Goal: Transaction & Acquisition: Obtain resource

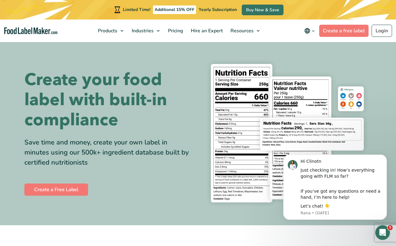
click at [314, 72] on img at bounding box center [287, 133] width 169 height 155
click at [309, 89] on img at bounding box center [287, 133] width 169 height 155
click at [376, 31] on link "Login" at bounding box center [382, 31] width 20 height 12
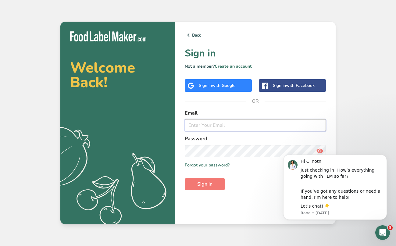
type input "[EMAIL_ADDRESS][DOMAIN_NAME]"
click at [204, 185] on span "Sign in" at bounding box center [204, 184] width 15 height 7
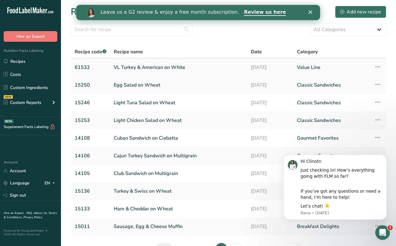
click at [155, 68] on link "VL Turkey & American on White" at bounding box center [179, 67] width 130 height 13
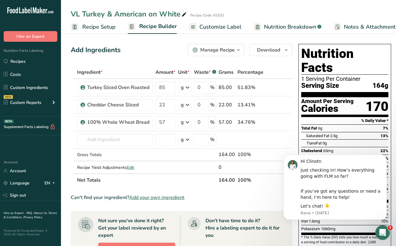
click at [225, 26] on span "Customize Label" at bounding box center [221, 27] width 42 height 8
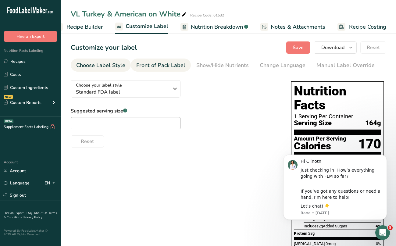
click at [168, 66] on div "Front of Pack Label" at bounding box center [160, 65] width 49 height 8
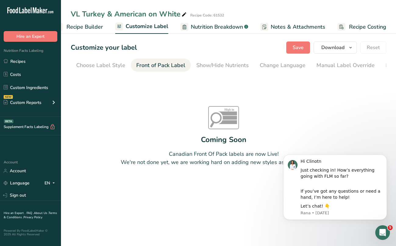
scroll to position [0, 59]
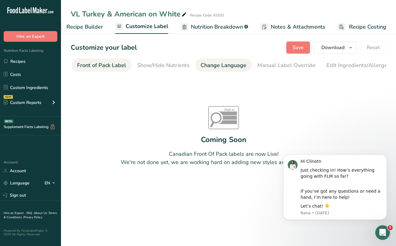
click at [224, 65] on div "Change Language" at bounding box center [224, 65] width 46 height 8
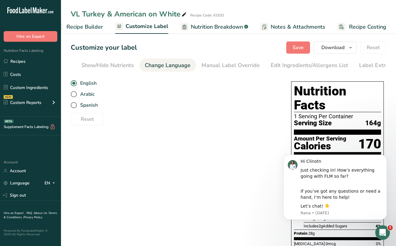
scroll to position [0, 128]
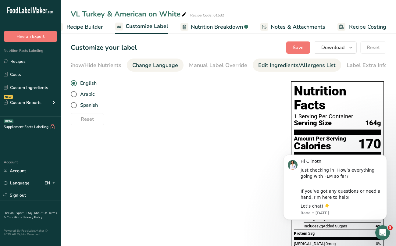
click at [264, 66] on div "Edit Ingredients/Allergens List" at bounding box center [298, 65] width 78 height 8
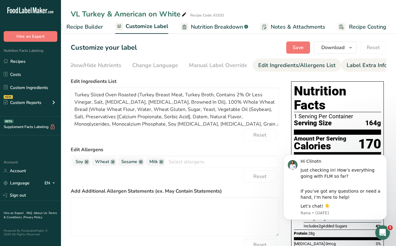
click at [347, 68] on div "Label Extra Info" at bounding box center [367, 65] width 41 height 8
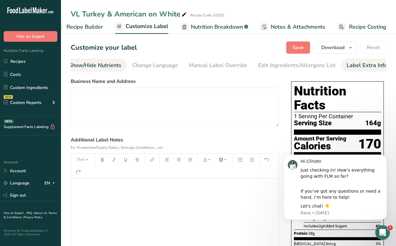
click at [99, 66] on div "Show/Hide Nutrients" at bounding box center [95, 65] width 52 height 8
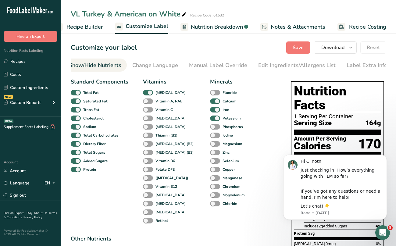
scroll to position [0, 118]
click at [90, 25] on span "Recipe Builder" at bounding box center [85, 27] width 37 height 8
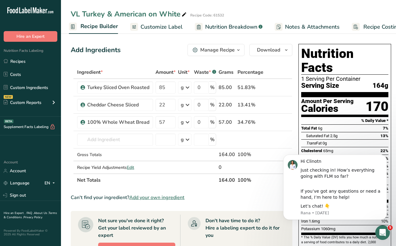
click at [166, 27] on span "Customize Label" at bounding box center [162, 27] width 42 height 8
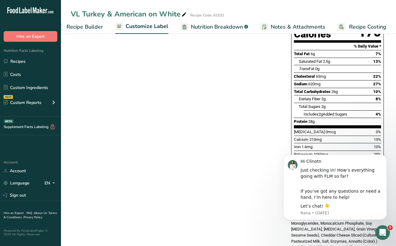
scroll to position [112, 0]
click at [383, 157] on button "Dismiss notification" at bounding box center [385, 157] width 8 height 8
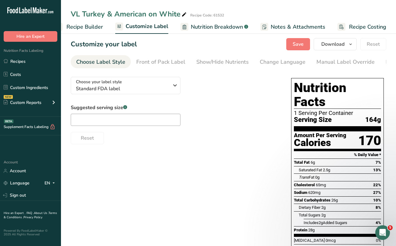
scroll to position [2, 0]
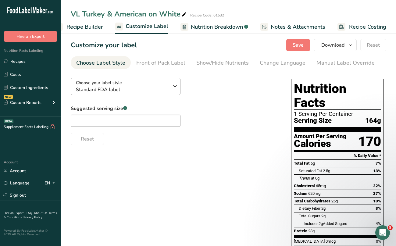
click at [175, 87] on icon "button" at bounding box center [175, 86] width 7 height 11
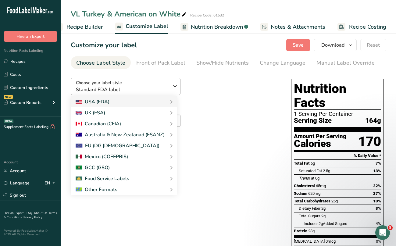
click at [175, 87] on icon "button" at bounding box center [175, 86] width 7 height 11
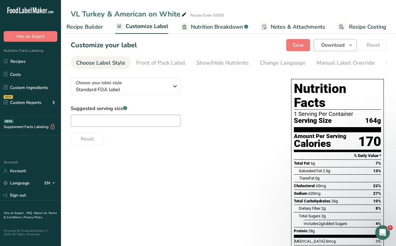
click at [351, 45] on icon "button" at bounding box center [351, 46] width 5 height 8
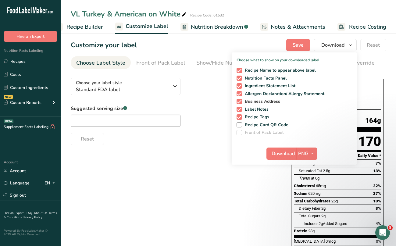
scroll to position [3, 0]
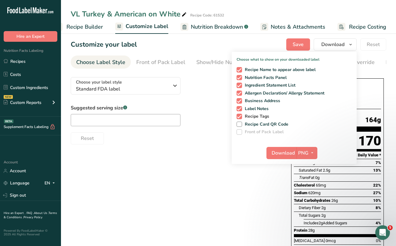
click at [240, 115] on span at bounding box center [239, 116] width 5 height 5
click at [240, 115] on input "Recipe Tags" at bounding box center [239, 116] width 4 height 4
checkbox input "false"
click at [298, 154] on button "PNG" at bounding box center [307, 153] width 21 height 12
click at [311, 166] on link "PNG" at bounding box center [308, 166] width 20 height 10
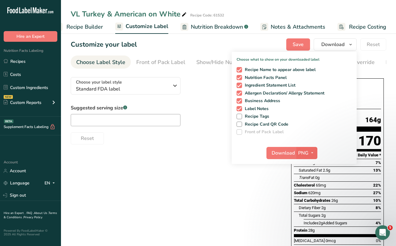
click at [312, 155] on icon "button" at bounding box center [312, 153] width 5 height 8
click at [308, 168] on link "PNG" at bounding box center [308, 166] width 20 height 10
click at [289, 150] on span "Download" at bounding box center [283, 153] width 23 height 7
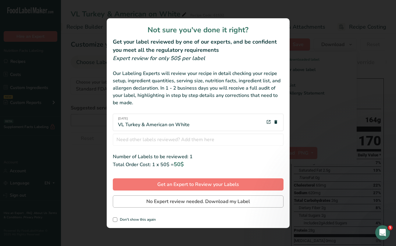
click at [172, 202] on span "No Expert review needed. Download my Label" at bounding box center [198, 201] width 104 height 7
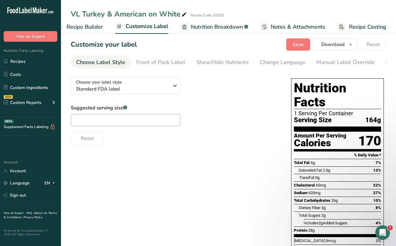
click at [184, 13] on icon at bounding box center [184, 14] width 5 height 9
click at [166, 49] on div "Customize your label Save Download Choose what to show on your downloaded label…" at bounding box center [229, 44] width 316 height 12
click at [97, 25] on span "Recipe Builder" at bounding box center [85, 27] width 37 height 8
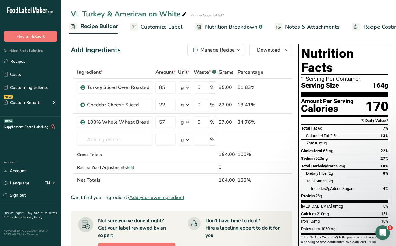
click at [161, 28] on span "Customize Label" at bounding box center [162, 27] width 42 height 8
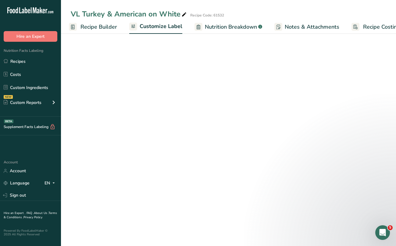
scroll to position [0, 73]
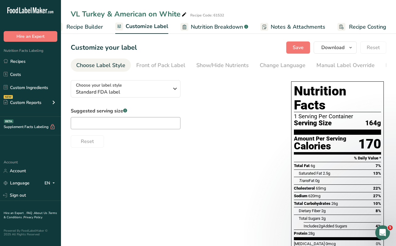
click at [201, 26] on span "Nutrition Breakdown" at bounding box center [217, 27] width 52 height 8
select select "Calories"
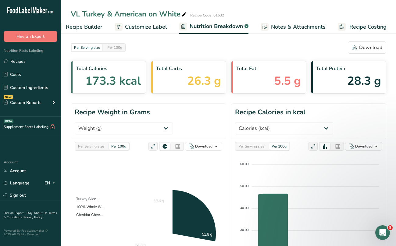
click at [288, 24] on span "Notes & Attachments" at bounding box center [298, 27] width 55 height 8
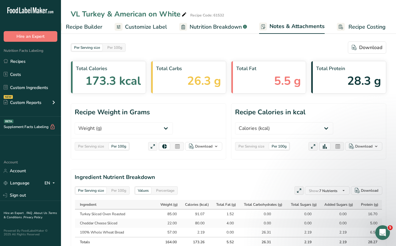
scroll to position [0, 73]
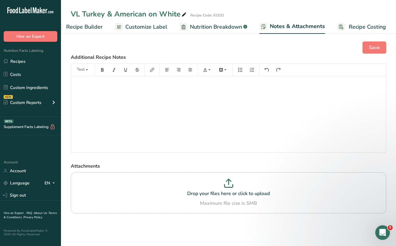
click at [146, 28] on span "Customize Label" at bounding box center [146, 27] width 42 height 8
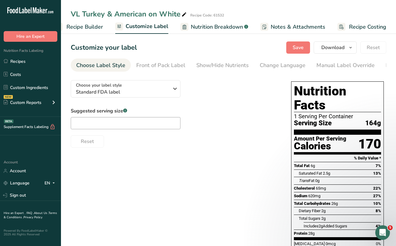
click at [279, 27] on span "Notes & Attachments" at bounding box center [298, 27] width 55 height 8
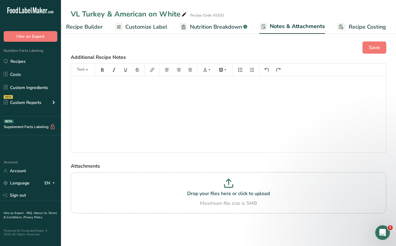
click at [99, 26] on span "Recipe Builder" at bounding box center [84, 27] width 37 height 8
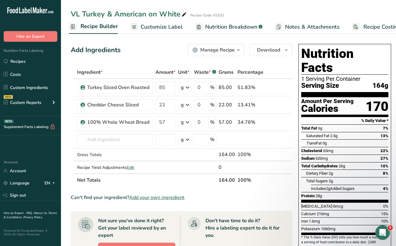
click at [235, 53] on span "button" at bounding box center [238, 49] width 7 height 7
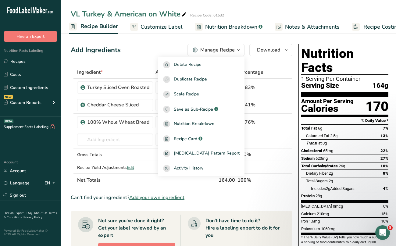
click at [235, 53] on span "button" at bounding box center [238, 49] width 7 height 7
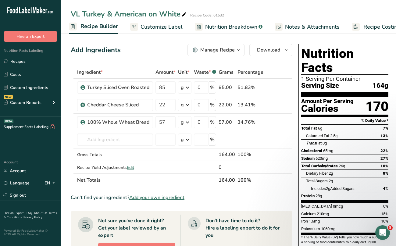
click at [381, 27] on span "Recipe Costing" at bounding box center [382, 27] width 37 height 8
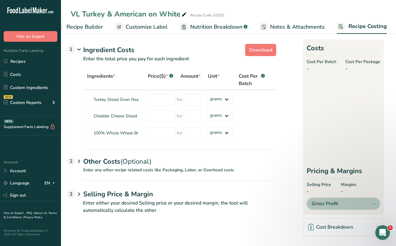
click at [309, 25] on span "Notes & Attachments" at bounding box center [297, 27] width 55 height 8
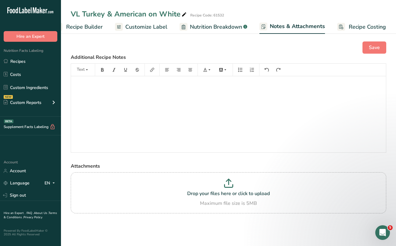
click at [111, 8] on div "VL Turkey & American on White Recipe Code: 61532 Recipe Setup Recipe Builder Cu…" at bounding box center [228, 17] width 335 height 34
click at [24, 62] on link "Recipes" at bounding box center [30, 62] width 61 height 12
